Goal: Task Accomplishment & Management: Complete application form

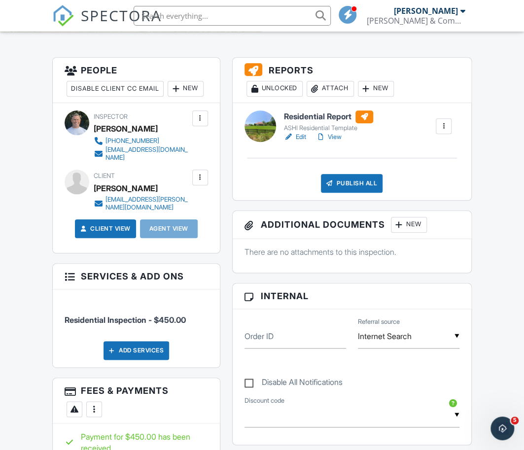
scroll to position [238, 0]
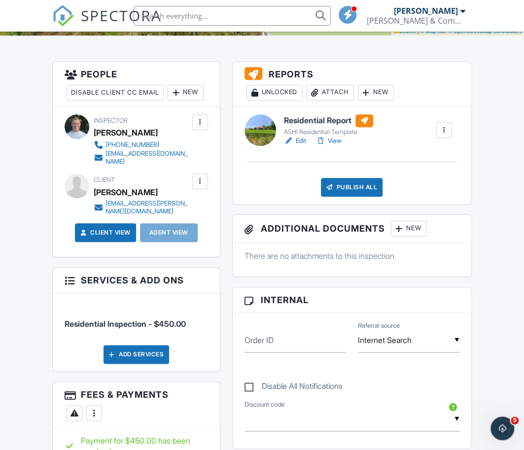
click at [353, 188] on div "Publish All" at bounding box center [352, 187] width 62 height 19
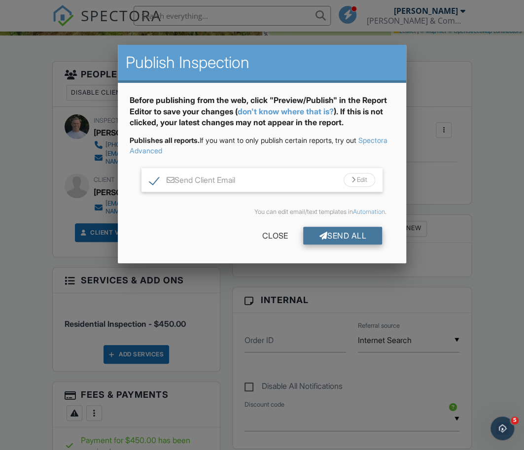
click at [332, 236] on div "Send All" at bounding box center [342, 236] width 79 height 18
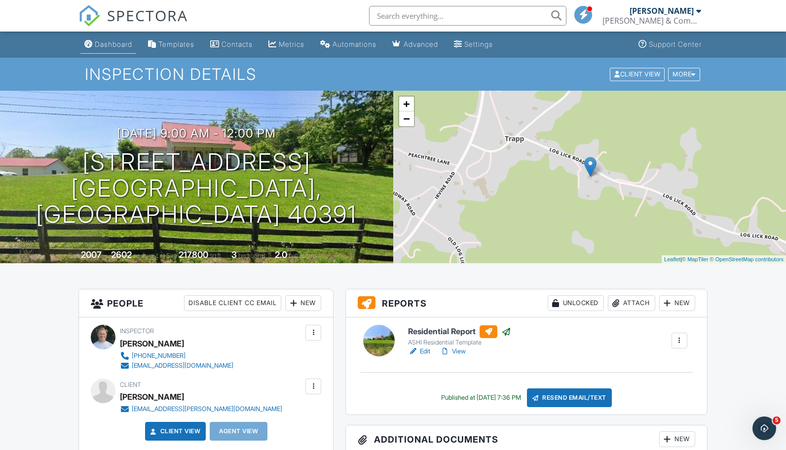
click at [116, 45] on div "Dashboard" at bounding box center [113, 44] width 37 height 8
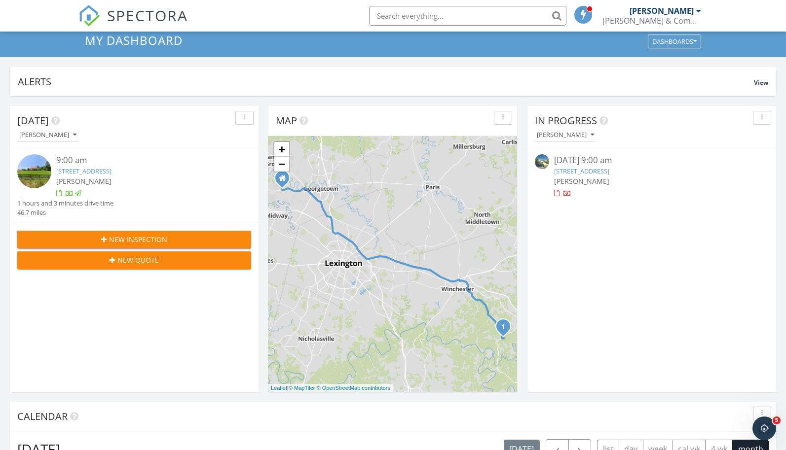
scroll to position [32, 0]
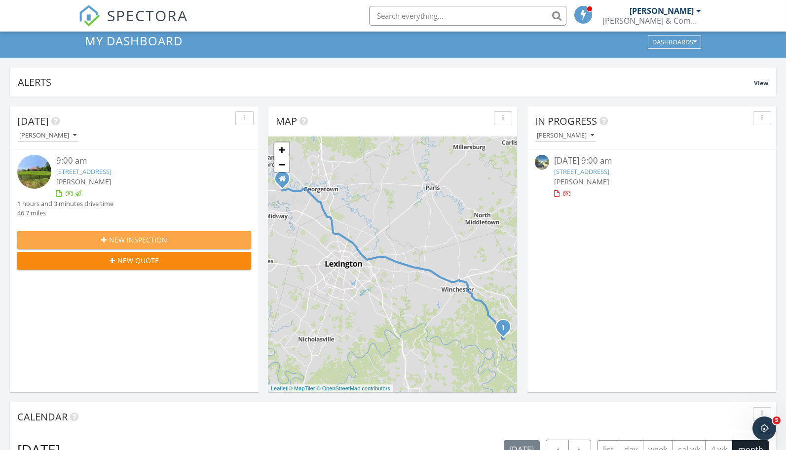
click at [141, 237] on span "New Inspection" at bounding box center [138, 240] width 58 height 10
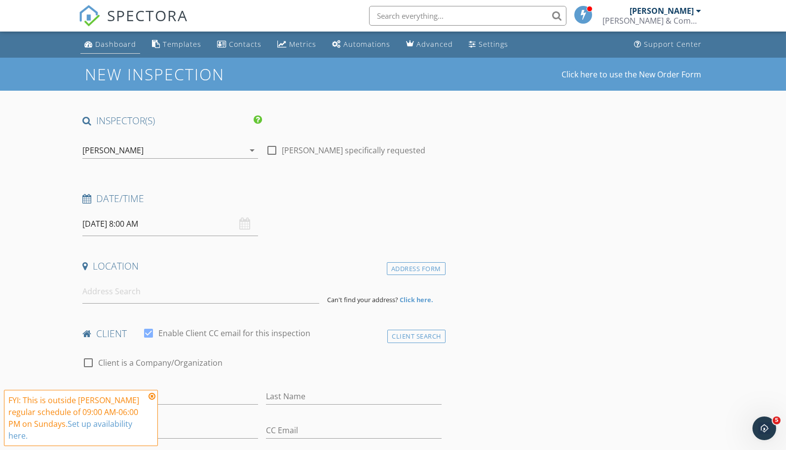
click at [111, 43] on div "Dashboard" at bounding box center [115, 43] width 41 height 9
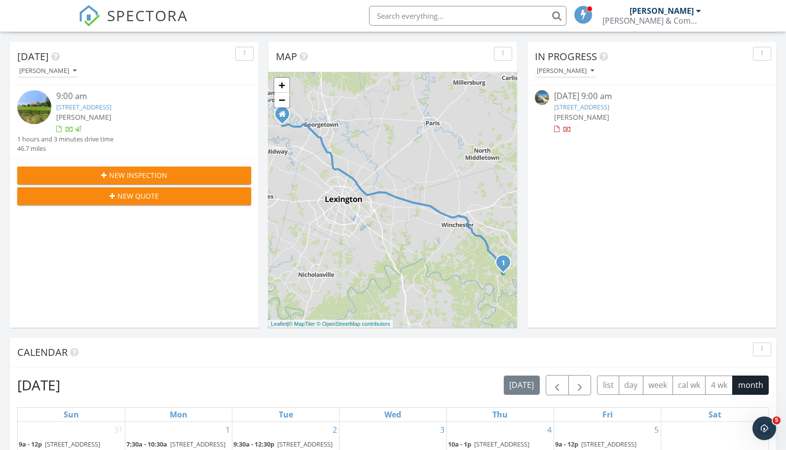
scroll to position [96, 0]
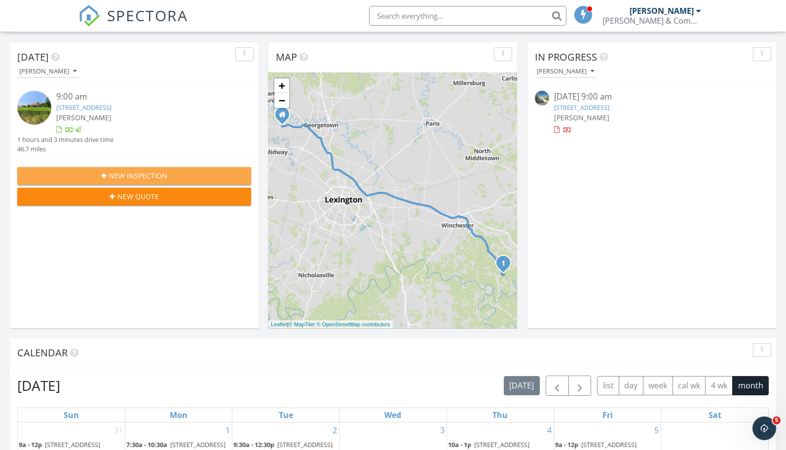
click at [145, 176] on span "New Inspection" at bounding box center [138, 176] width 58 height 10
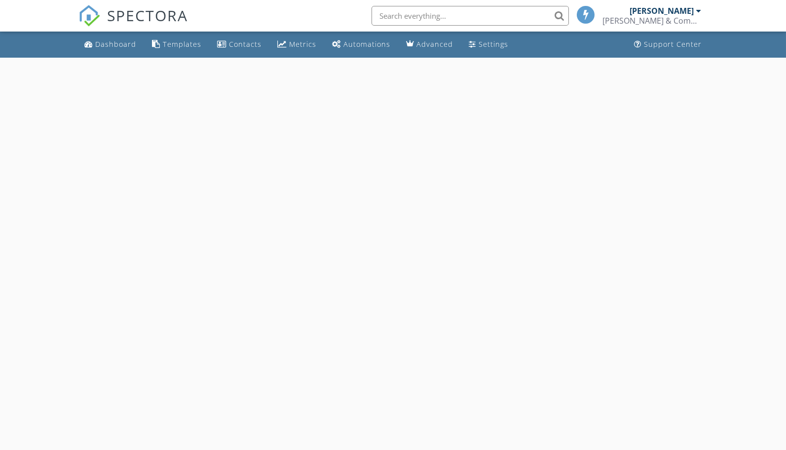
select select "8"
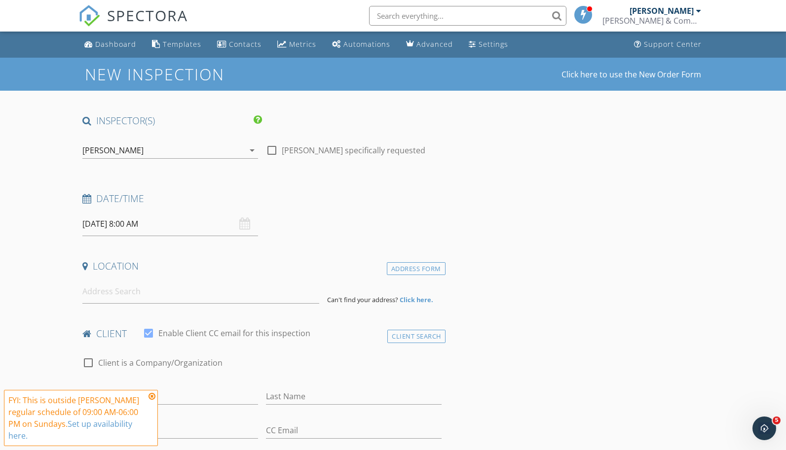
click at [136, 223] on input "09/28/2025 8:00 AM" at bounding box center [170, 224] width 176 height 24
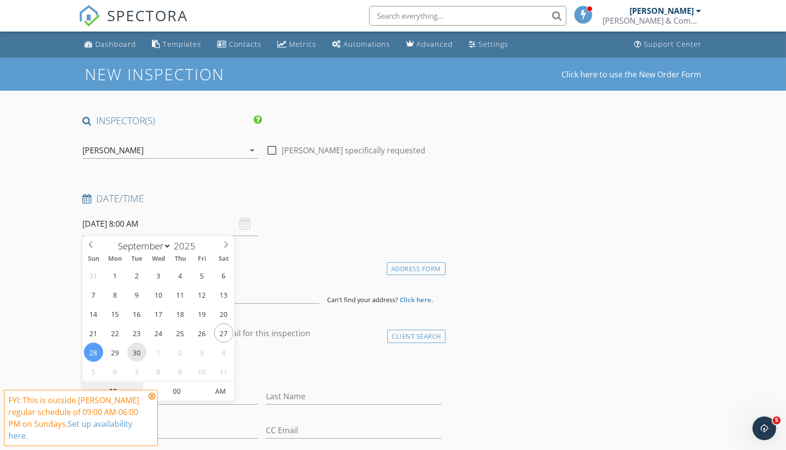
type input "09/30/2025 8:00 AM"
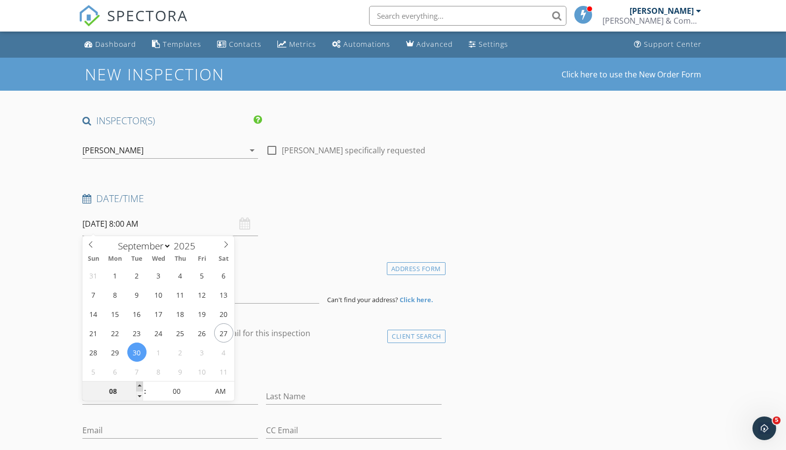
type input "09"
type input "09/30/2025 9:00 AM"
click at [138, 387] on span at bounding box center [139, 387] width 7 height 10
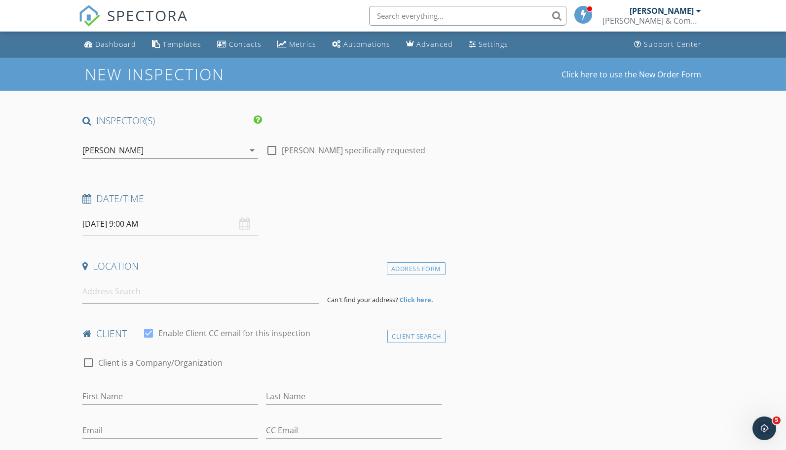
click at [250, 352] on div "check_box_outline_blank Client is a Company/Organization" at bounding box center [261, 364] width 367 height 34
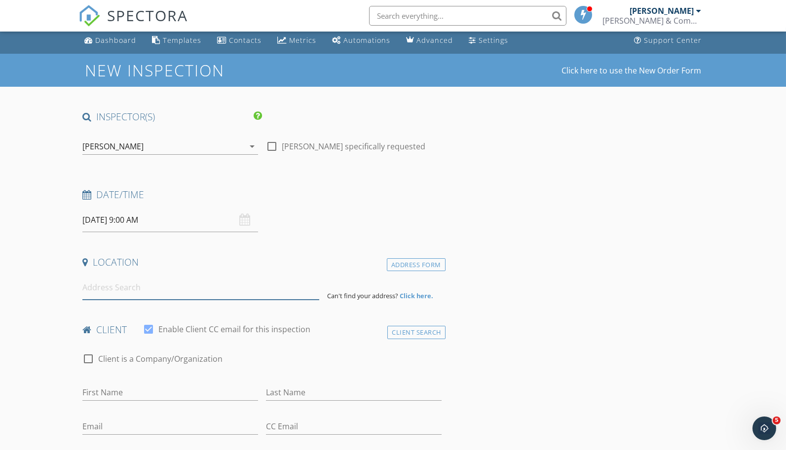
click at [138, 287] on input at bounding box center [200, 288] width 237 height 24
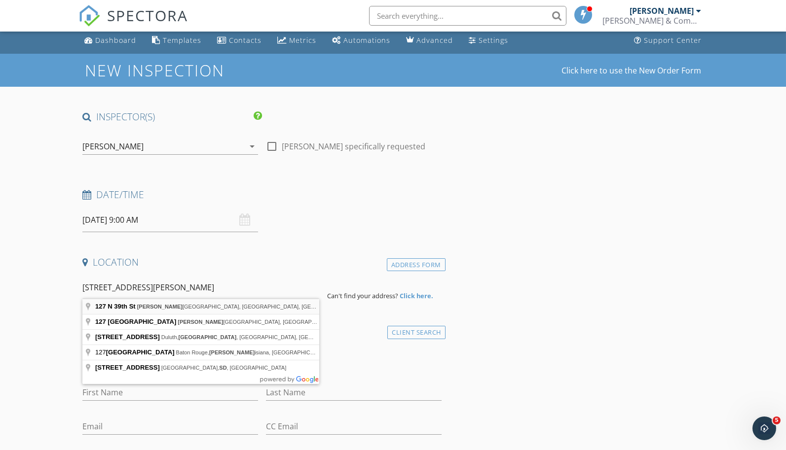
type input "127 N 39th St, Louisville, KY, USA"
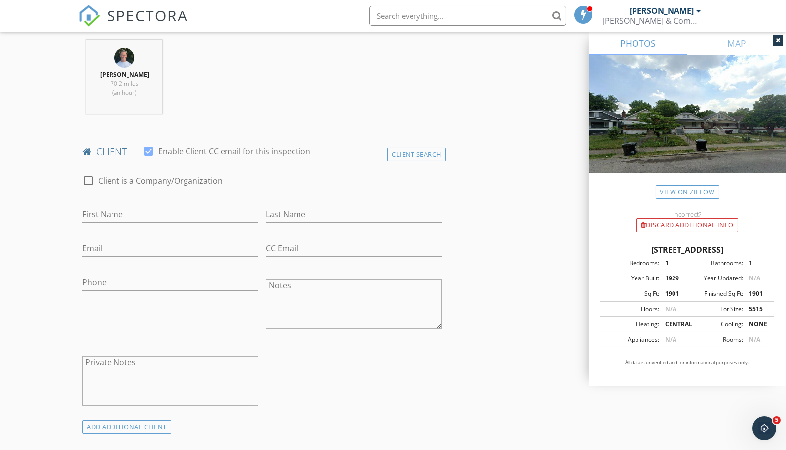
scroll to position [386, 0]
type input "g"
type input "Greg"
type input "Brewer"
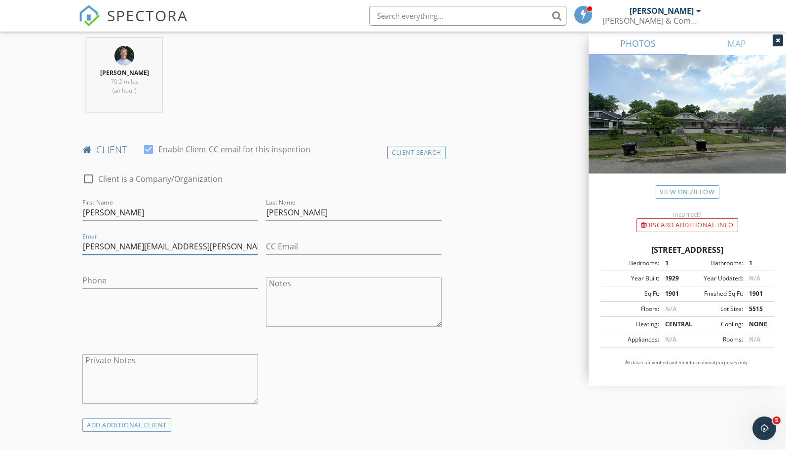
type input "greg.brewer@yahoo.com"
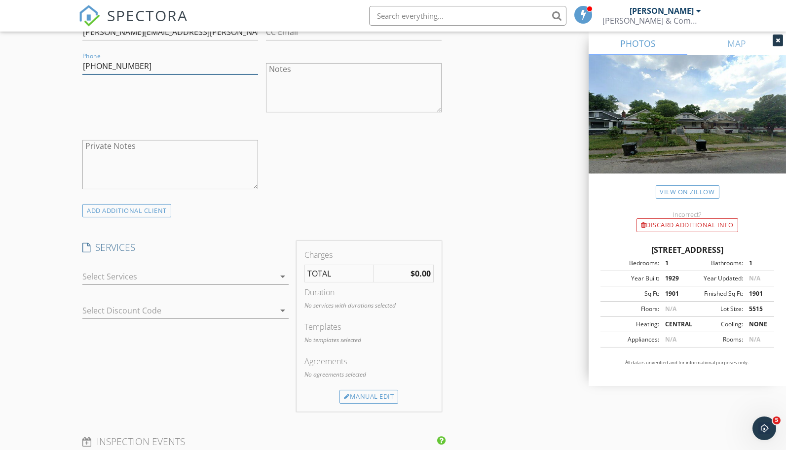
scroll to position [601, 0]
type input "502-807-6928"
click at [118, 276] on div at bounding box center [178, 276] width 192 height 16
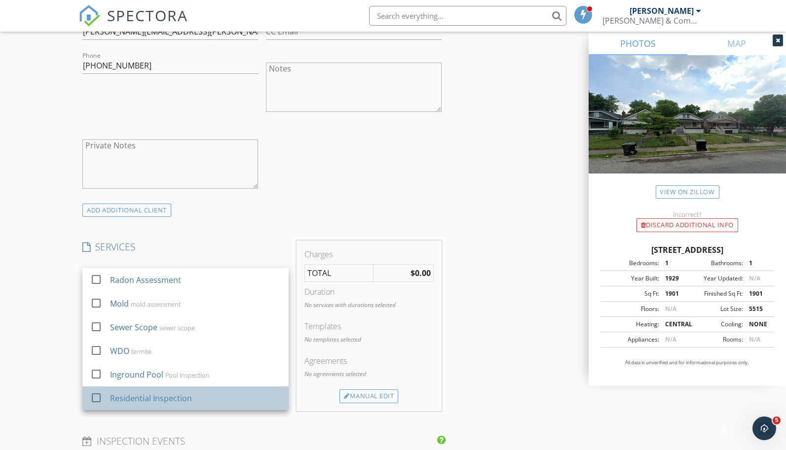
click at [148, 400] on div "Residential Inspection" at bounding box center [151, 399] width 82 height 12
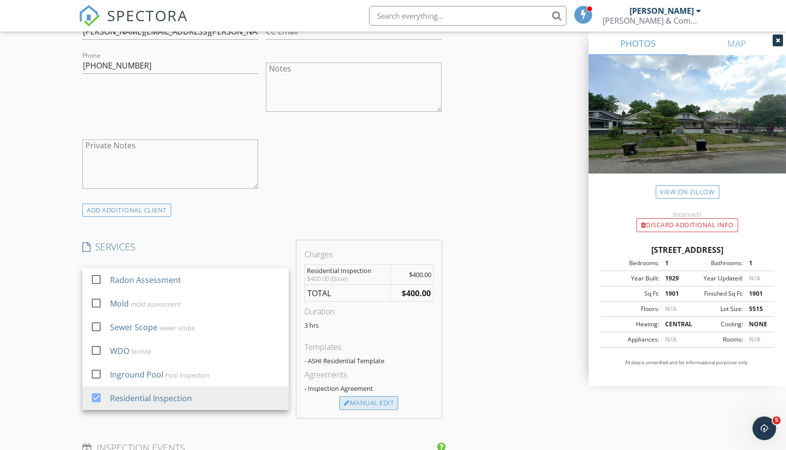
click at [372, 398] on div "Manual Edit" at bounding box center [368, 404] width 59 height 14
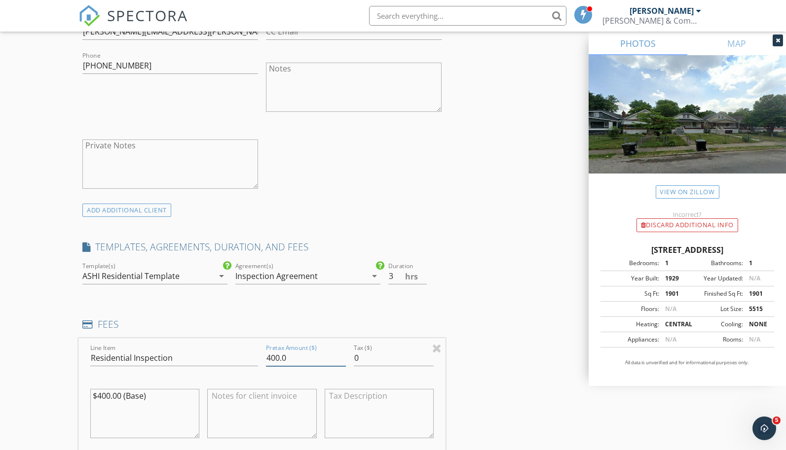
drag, startPoint x: 266, startPoint y: 353, endPoint x: 279, endPoint y: 353, distance: 12.8
click at [279, 353] on input "400.0" at bounding box center [306, 358] width 80 height 16
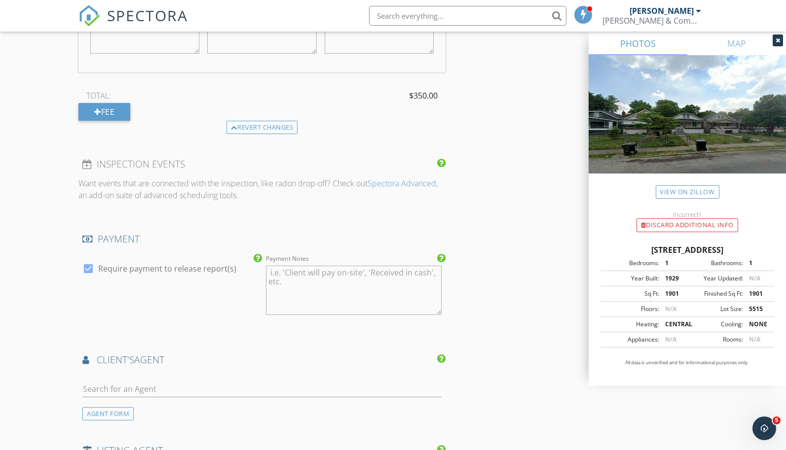
scroll to position [986, 0]
type input "350.0"
click at [310, 295] on textarea "Payment Notes" at bounding box center [354, 289] width 176 height 49
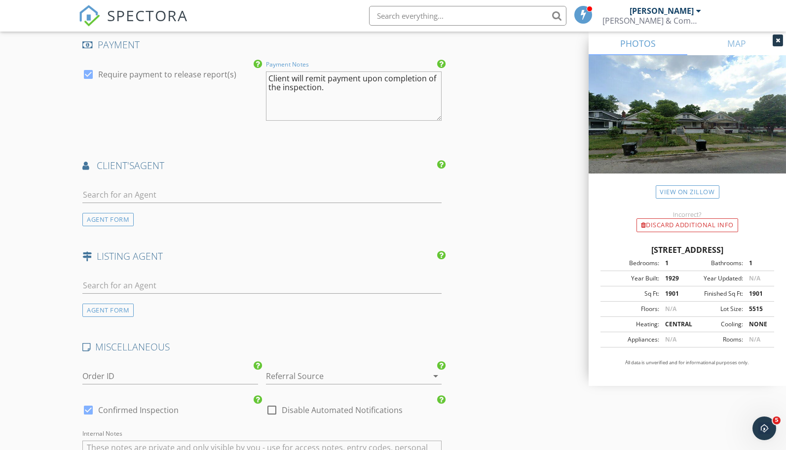
scroll to position [1182, 0]
type textarea "Client will remit payment upon completion of the inspection."
click at [116, 278] on input "text" at bounding box center [261, 284] width 359 height 16
type input "Michelle Gahm"
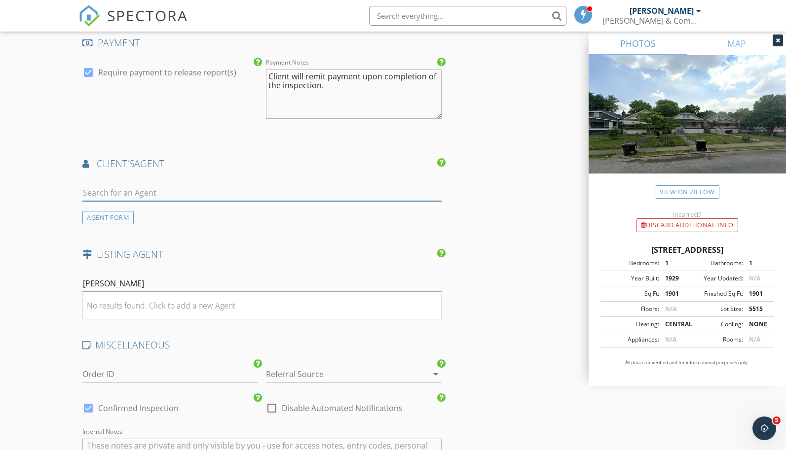
click at [112, 188] on input "text" at bounding box center [261, 193] width 359 height 16
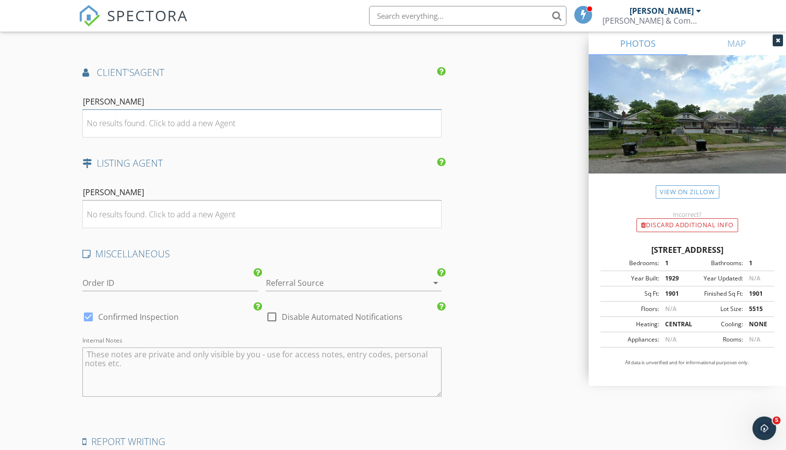
scroll to position [1274, 0]
type input "Mark Clayton"
click at [295, 279] on div at bounding box center [340, 283] width 148 height 16
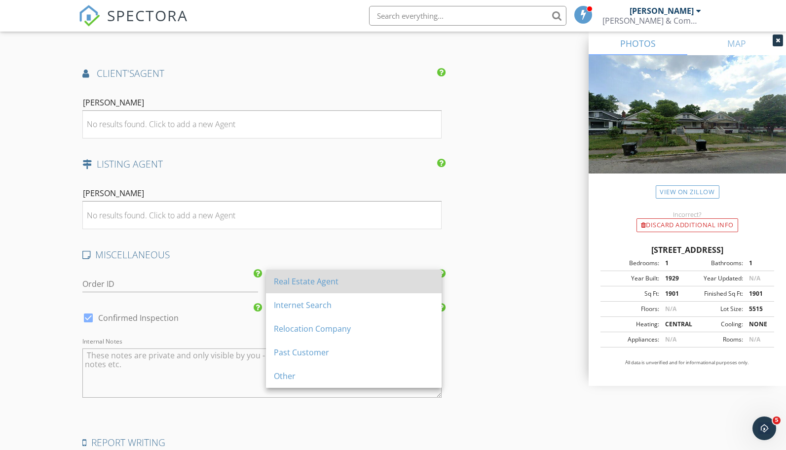
scroll to position [1272, 0]
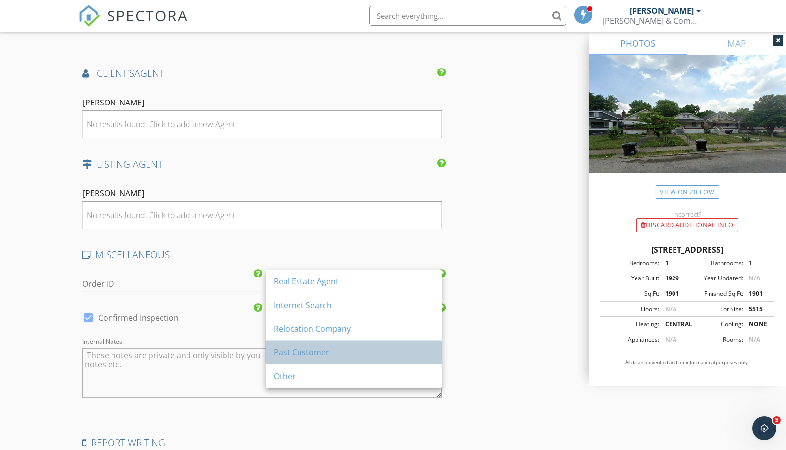
click at [316, 357] on div "Past Customer" at bounding box center [354, 353] width 160 height 12
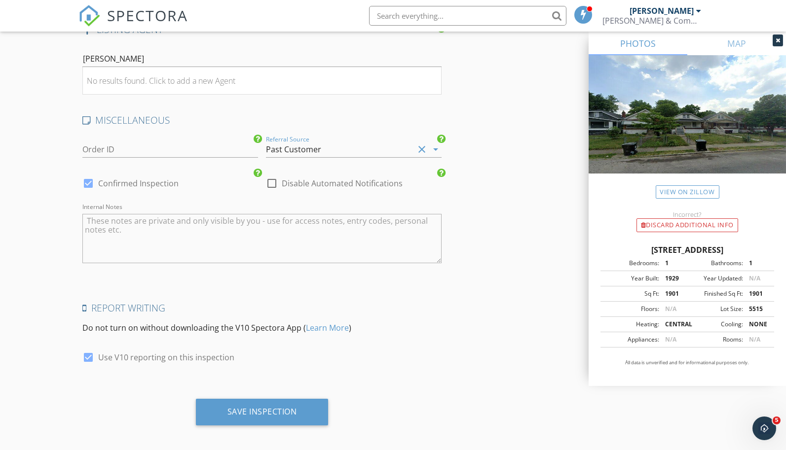
scroll to position [1406, 0]
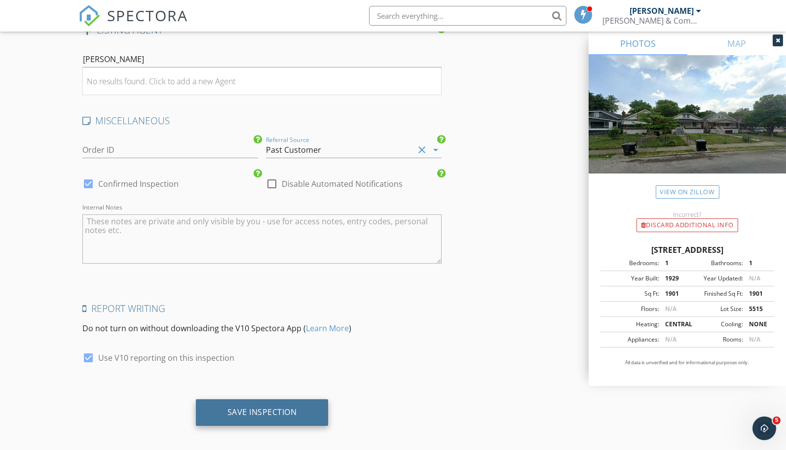
click at [278, 410] on div "Save Inspection" at bounding box center [262, 412] width 70 height 10
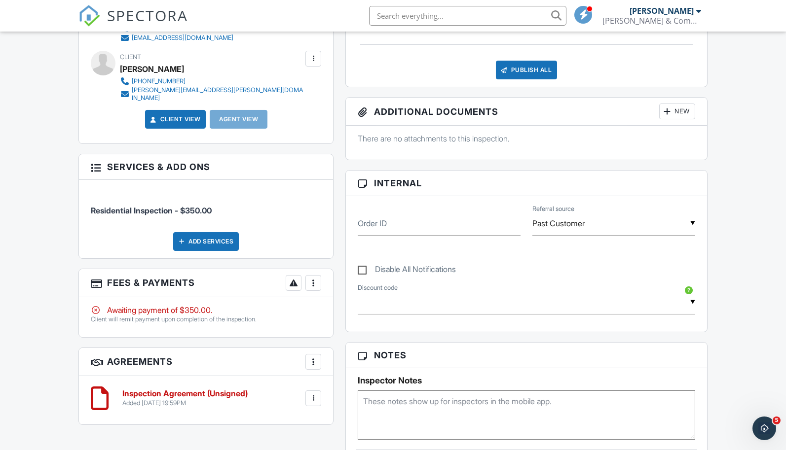
scroll to position [328, 0]
